Goal: Find specific page/section: Find specific page/section

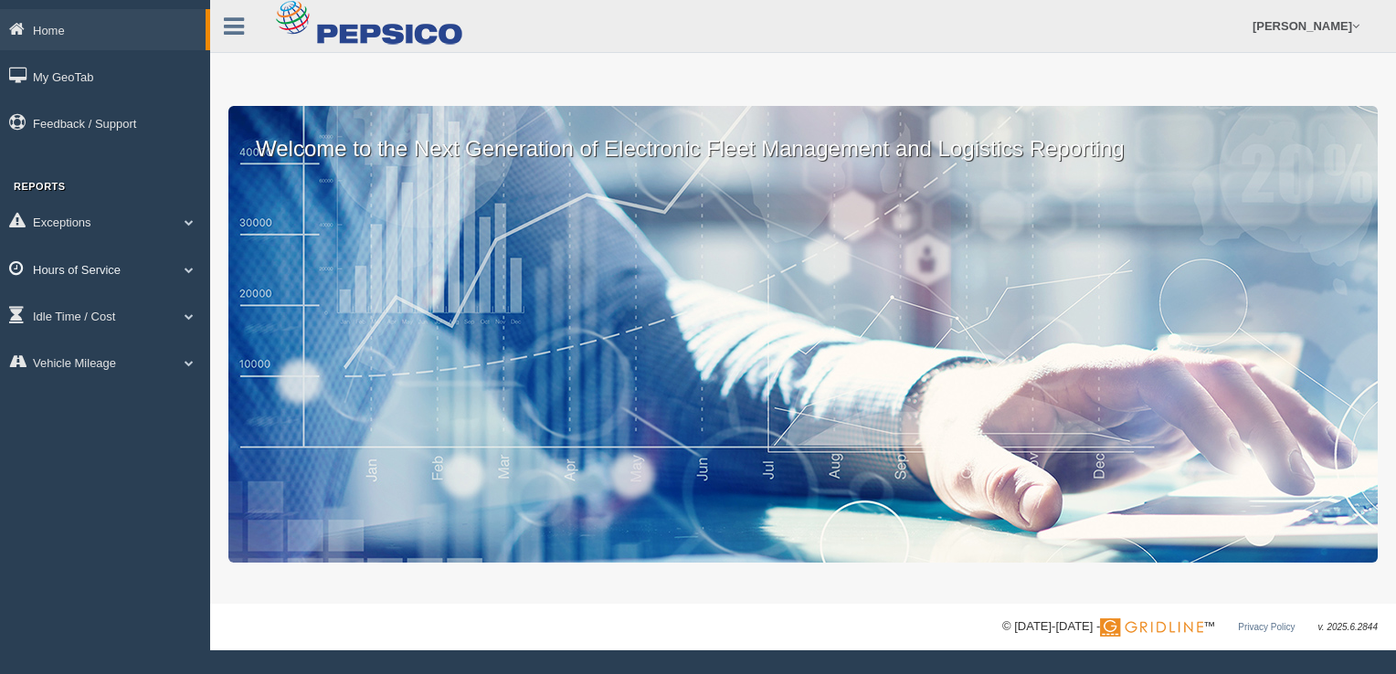
click at [55, 273] on link "Hours of Service" at bounding box center [105, 268] width 210 height 41
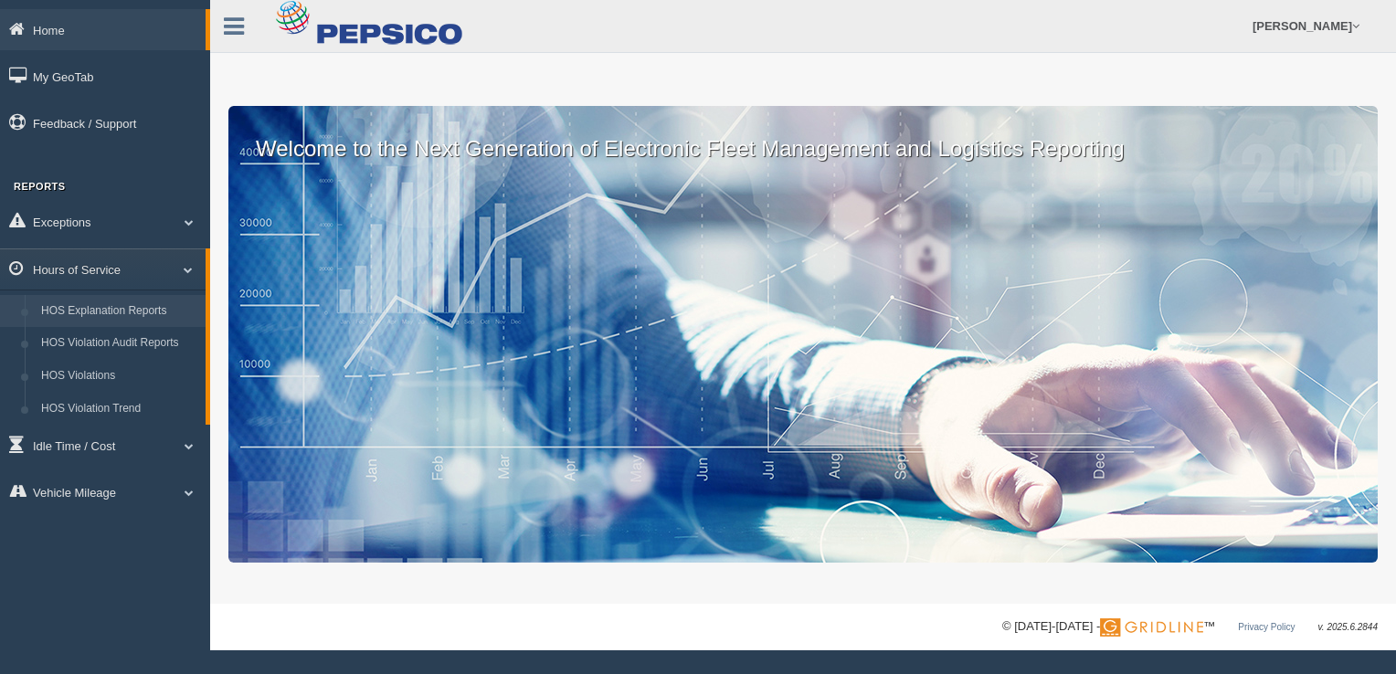
click at [90, 311] on link "HOS Explanation Reports" at bounding box center [119, 311] width 173 height 33
